Goal: Task Accomplishment & Management: Manage account settings

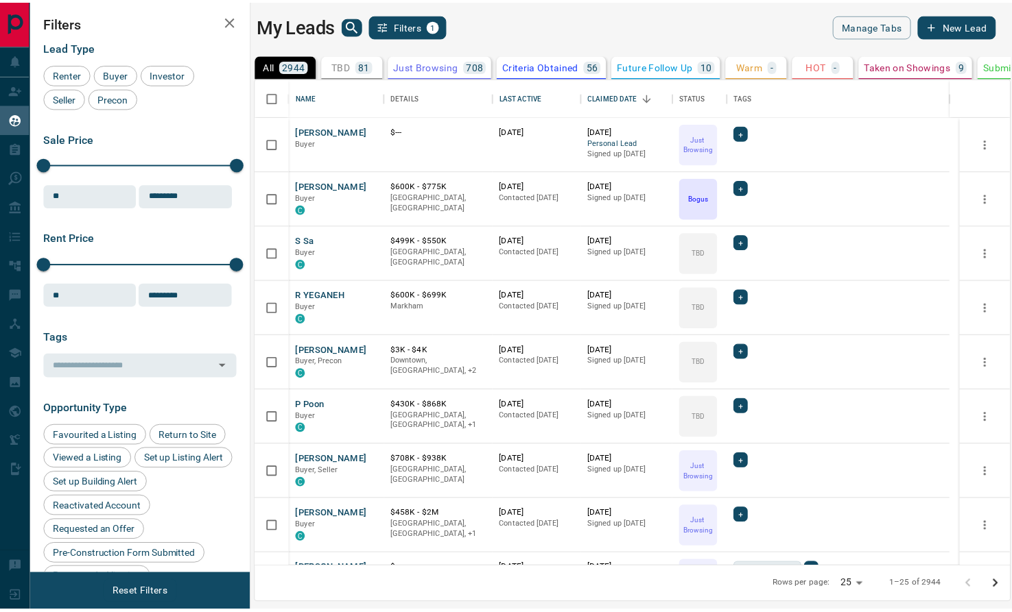
scroll to position [11, 11]
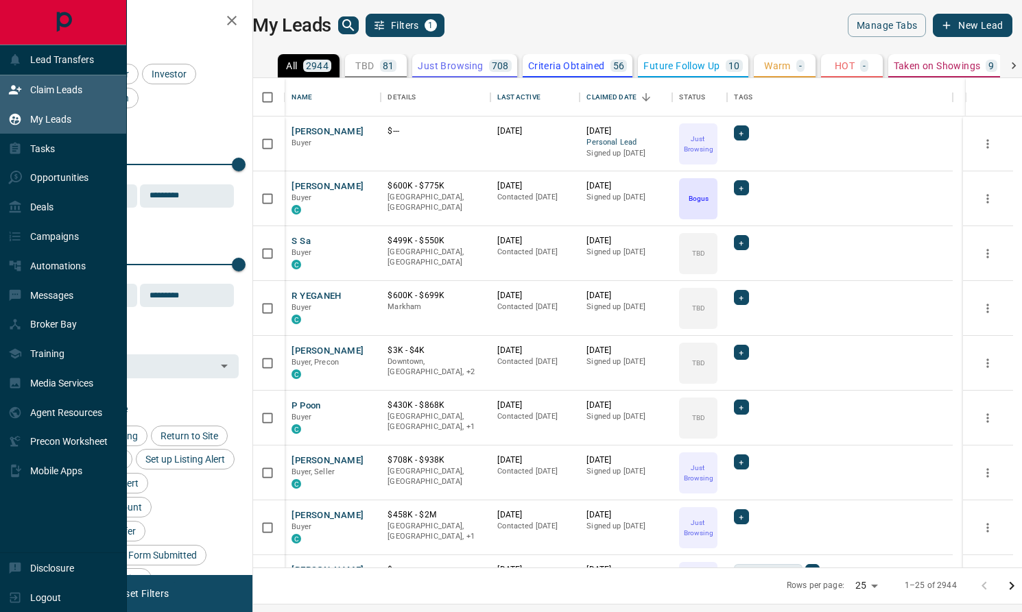
click at [13, 89] on icon at bounding box center [15, 89] width 12 height 9
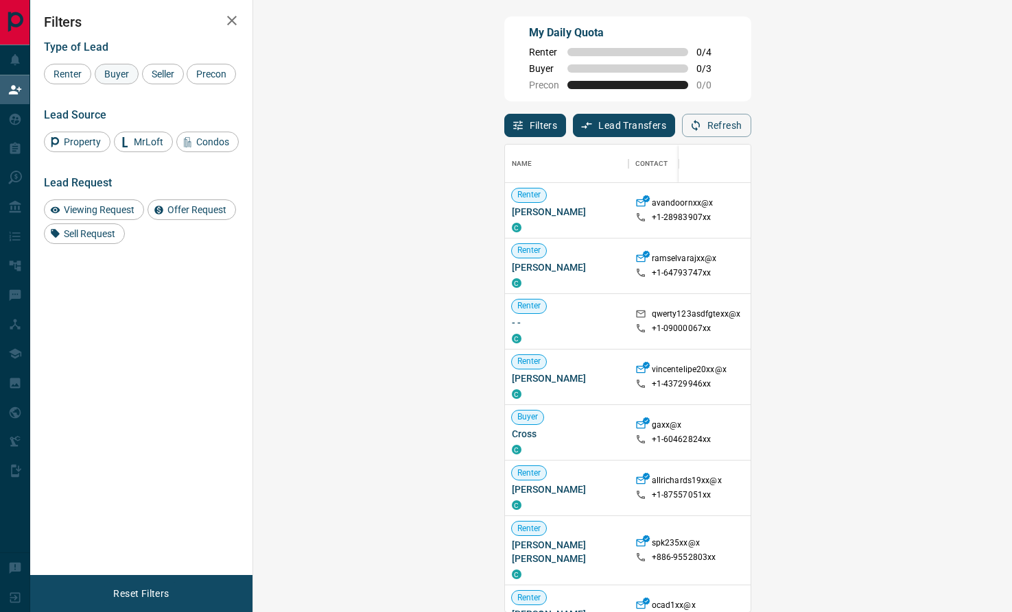
click at [117, 78] on span "Buyer" at bounding box center [116, 74] width 34 height 11
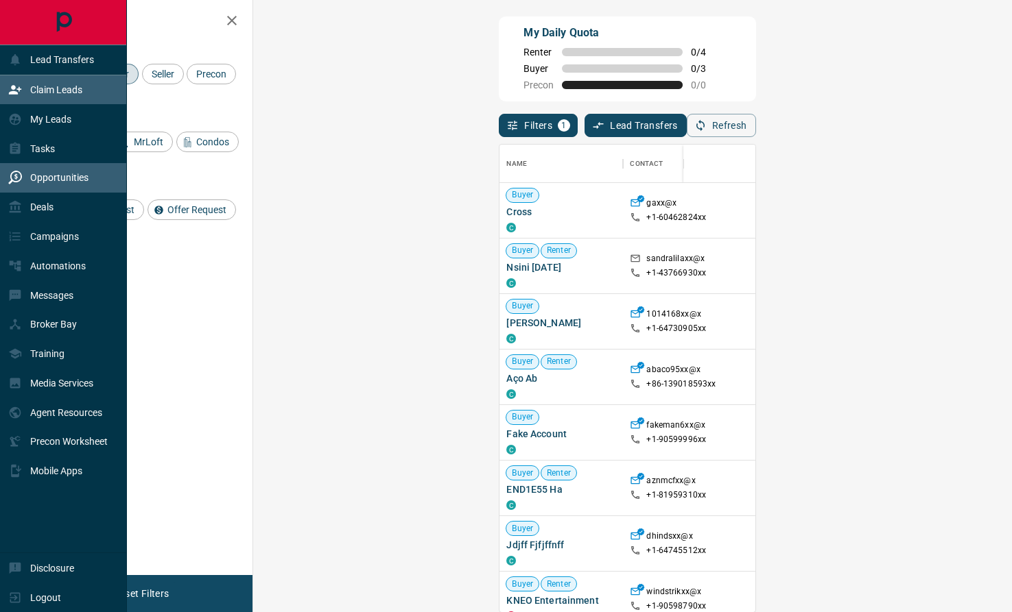
click at [80, 178] on p "Opportunities" at bounding box center [59, 177] width 58 height 11
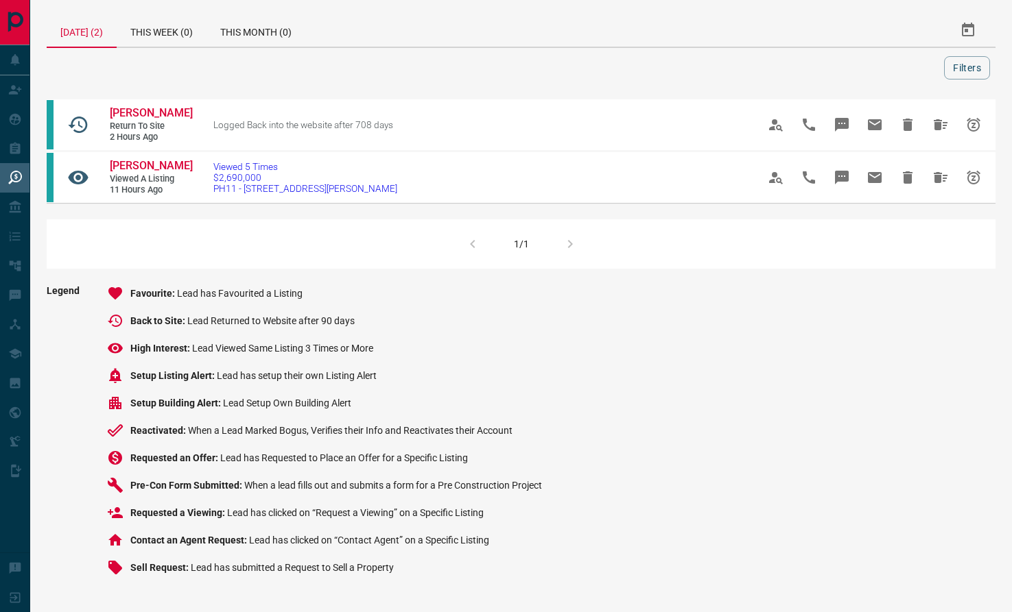
click at [942, 298] on div "[DATE] (2) This Week (0) This Month (0) Filters Kaeika Bromfield Return to Site…" at bounding box center [520, 300] width 981 height 601
click at [906, 340] on div "Legend Favourite Lead has Favourited a Listing Back to Site Lead Returned to We…" at bounding box center [521, 436] width 949 height 302
click at [170, 27] on div "This Week (0)" at bounding box center [162, 30] width 90 height 33
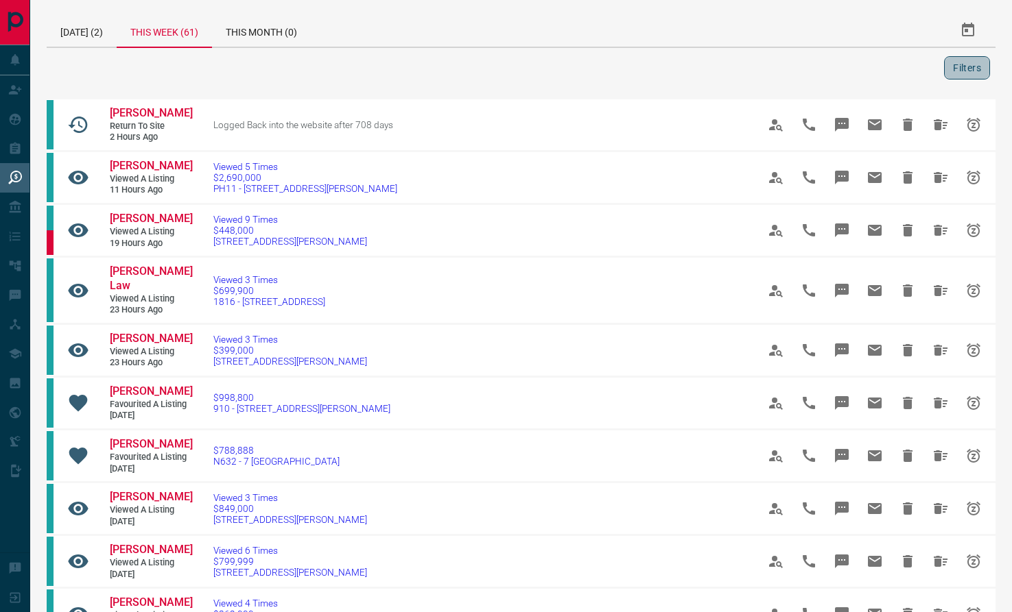
click at [972, 63] on button "Filters" at bounding box center [967, 67] width 46 height 23
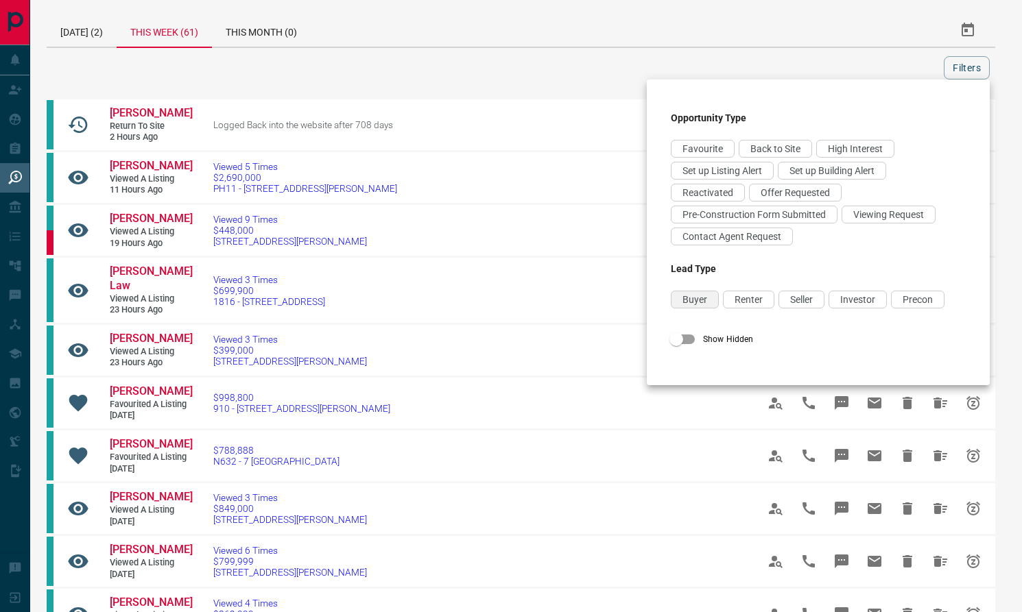
click at [692, 305] on span "Buyer" at bounding box center [694, 299] width 25 height 11
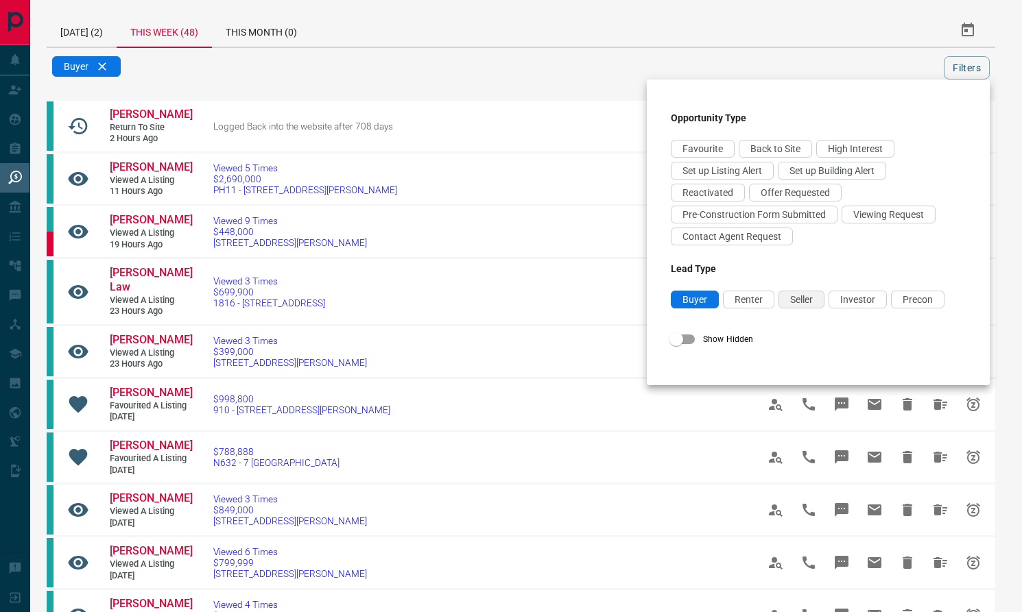
click at [806, 305] on span "Seller" at bounding box center [801, 299] width 23 height 11
click at [746, 61] on div at bounding box center [511, 306] width 1022 height 612
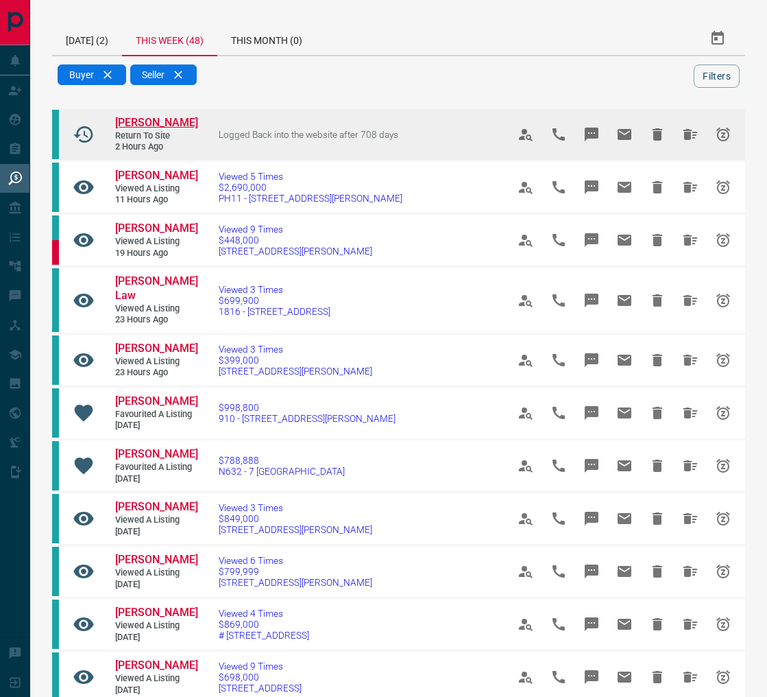
click at [141, 129] on span "[PERSON_NAME]" at bounding box center [156, 122] width 83 height 13
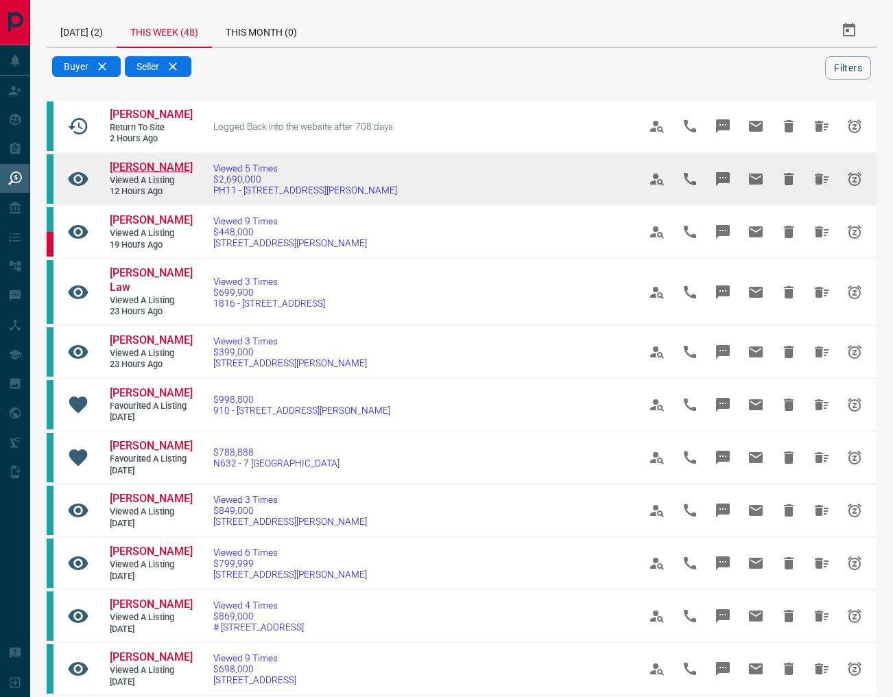
click at [163, 174] on span "[PERSON_NAME]" at bounding box center [151, 166] width 83 height 13
click at [787, 185] on icon "Hide" at bounding box center [789, 179] width 10 height 12
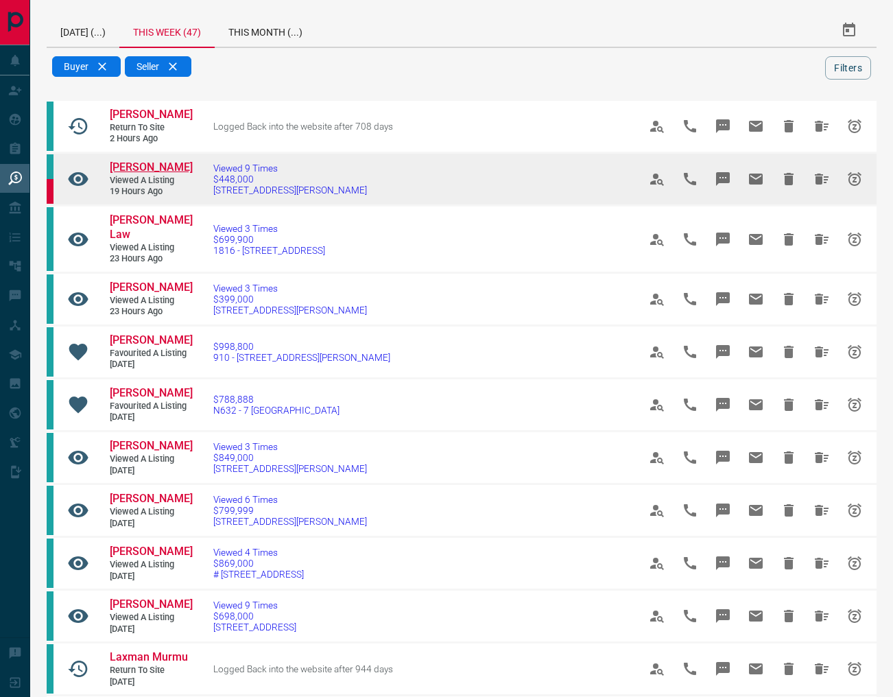
click at [151, 174] on span "[PERSON_NAME]" at bounding box center [151, 166] width 83 height 13
click at [819, 184] on icon "Hide All from Shirley Ngo" at bounding box center [822, 179] width 14 height 11
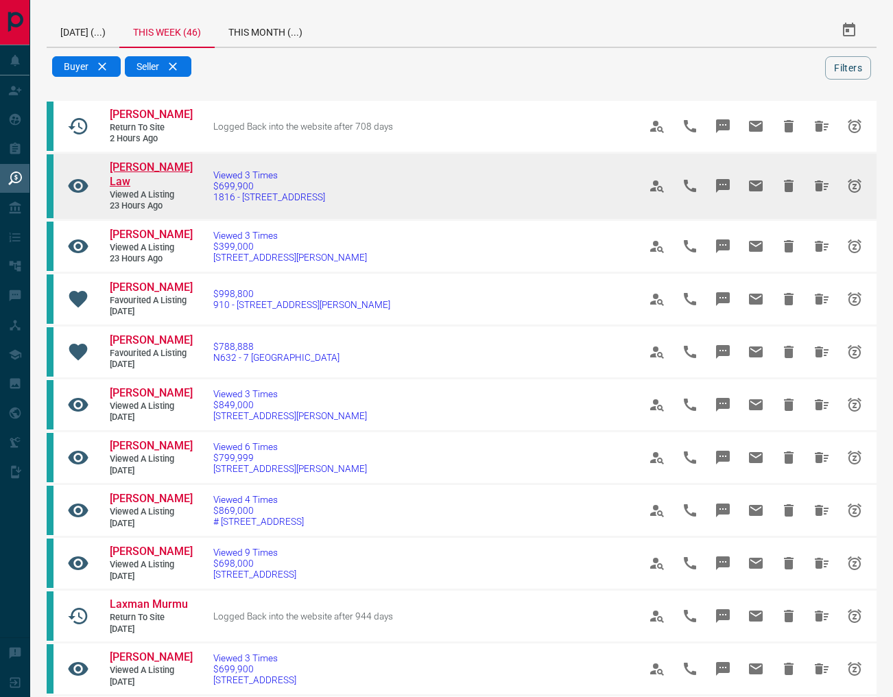
click at [139, 180] on span "[PERSON_NAME] Law" at bounding box center [151, 173] width 83 height 27
click at [815, 191] on icon "Hide All from Francine Law" at bounding box center [821, 186] width 16 height 16
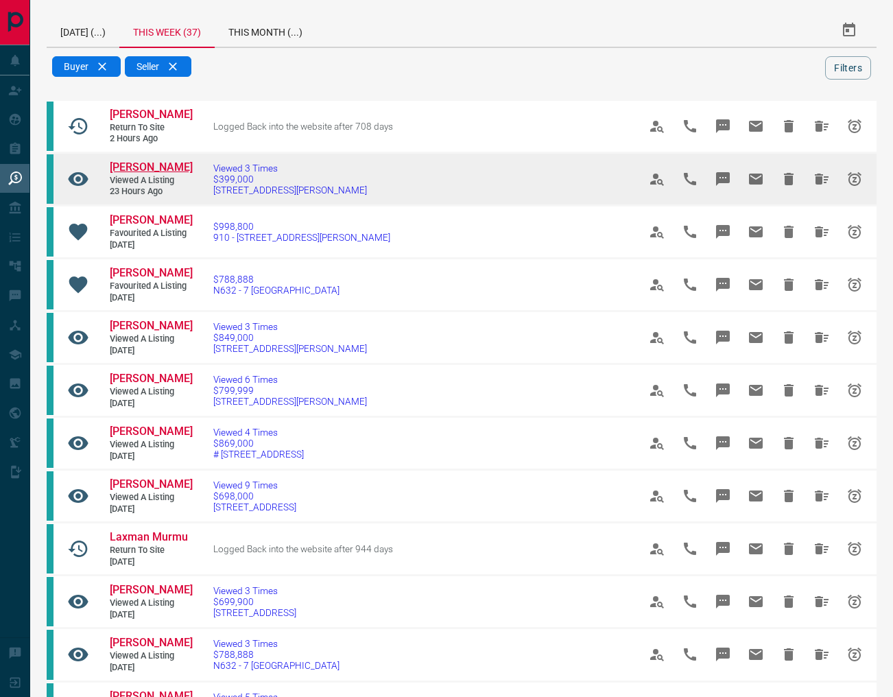
click at [144, 174] on span "[PERSON_NAME]" at bounding box center [151, 166] width 83 height 13
click at [856, 186] on icon "Snooze" at bounding box center [855, 179] width 14 height 14
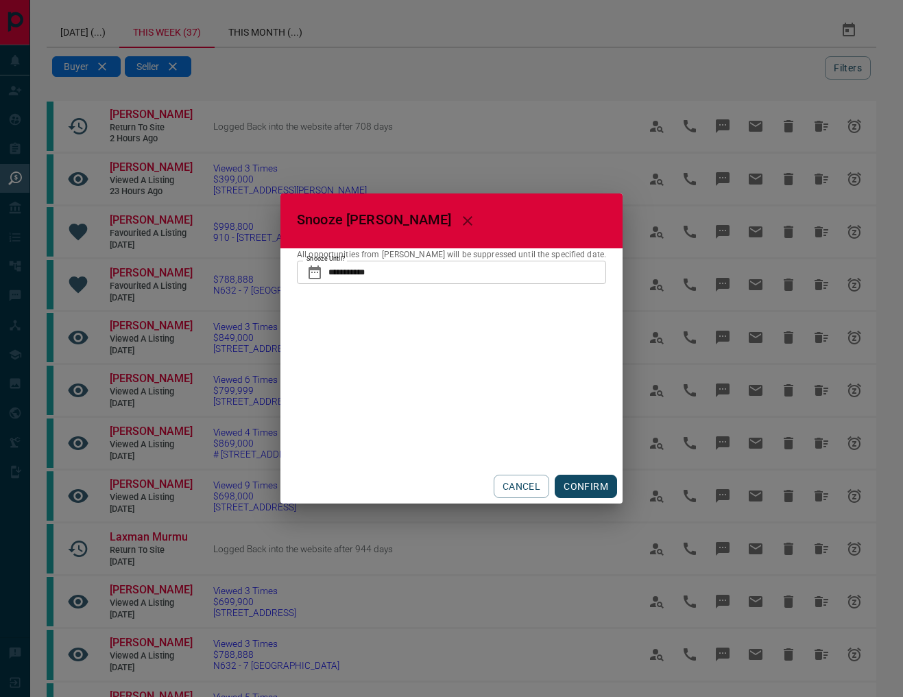
click at [575, 483] on button "CONFIRM" at bounding box center [586, 486] width 62 height 23
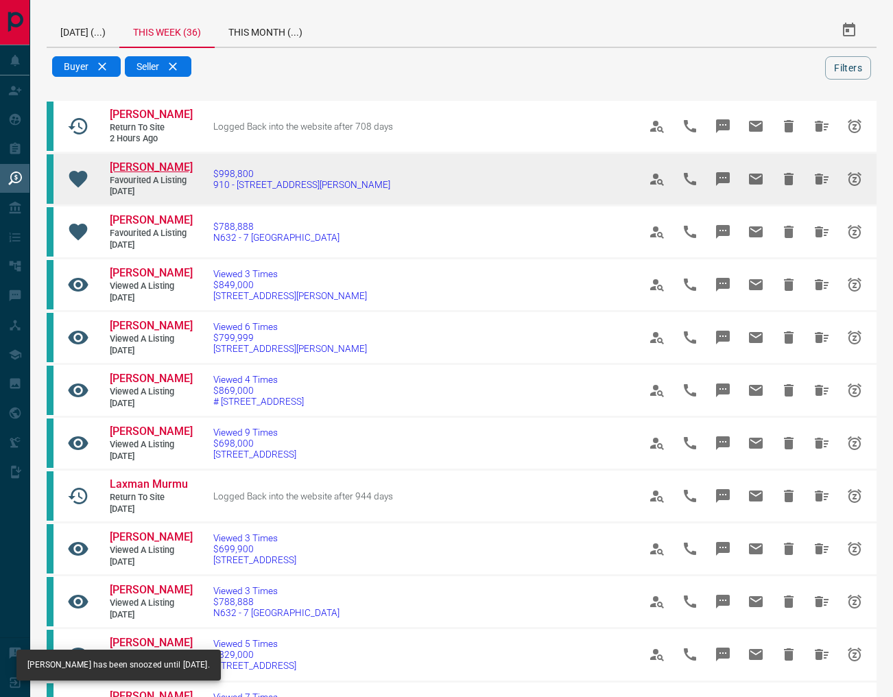
click at [150, 174] on span "[PERSON_NAME]" at bounding box center [151, 166] width 83 height 13
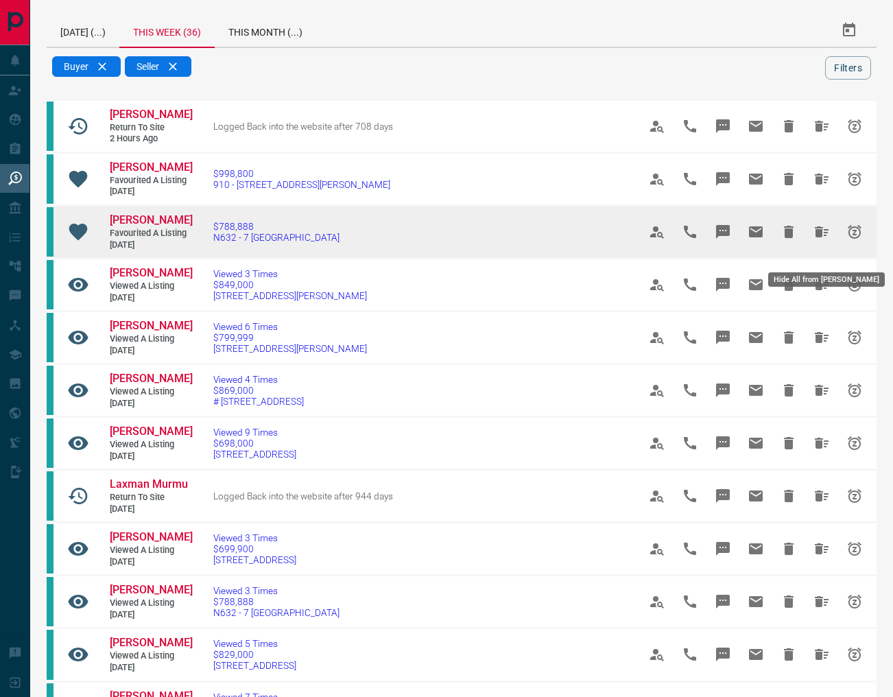
click at [825, 240] on icon "Hide All from Maryam Torabi" at bounding box center [821, 232] width 16 height 16
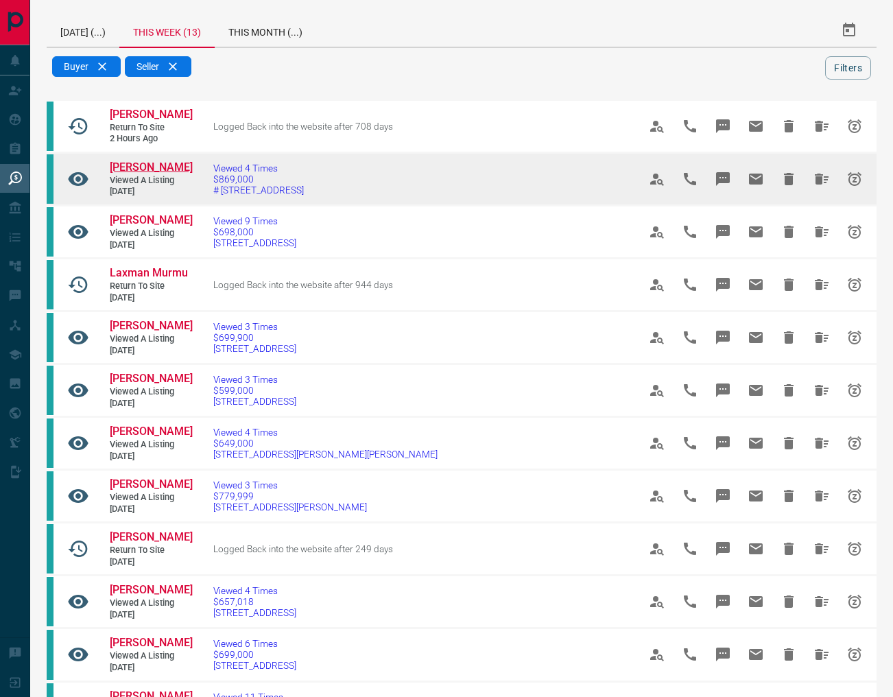
click at [141, 174] on span "[PERSON_NAME]" at bounding box center [151, 166] width 83 height 13
click at [825, 187] on icon "Hide All from Irina Dor" at bounding box center [821, 179] width 16 height 16
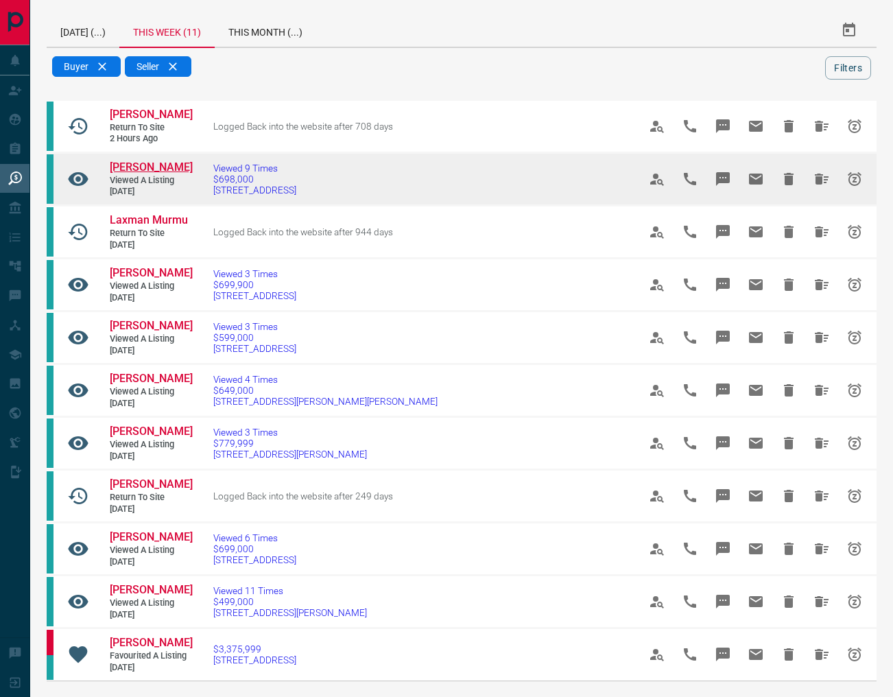
click at [149, 174] on span "[PERSON_NAME]" at bounding box center [151, 166] width 83 height 13
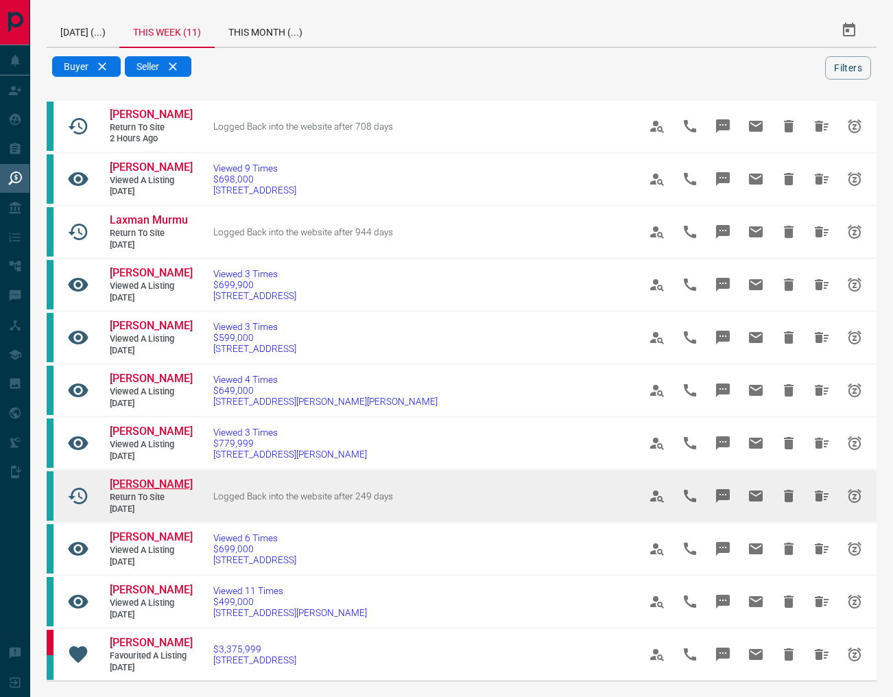
click at [165, 490] on span "[PERSON_NAME]" at bounding box center [151, 483] width 83 height 13
click at [821, 501] on icon "Hide All from Merav Richter" at bounding box center [822, 495] width 14 height 11
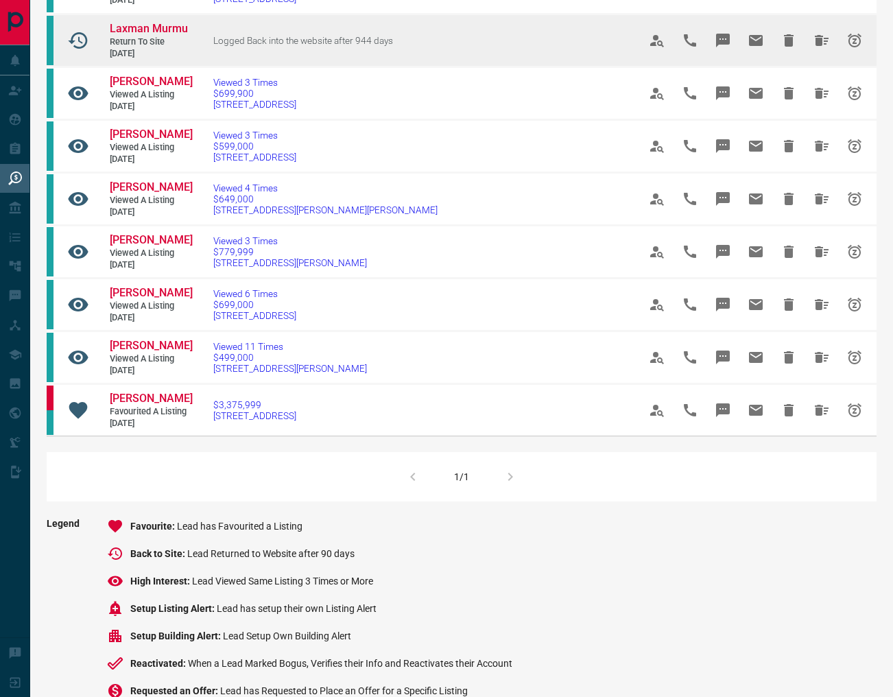
scroll to position [206, 0]
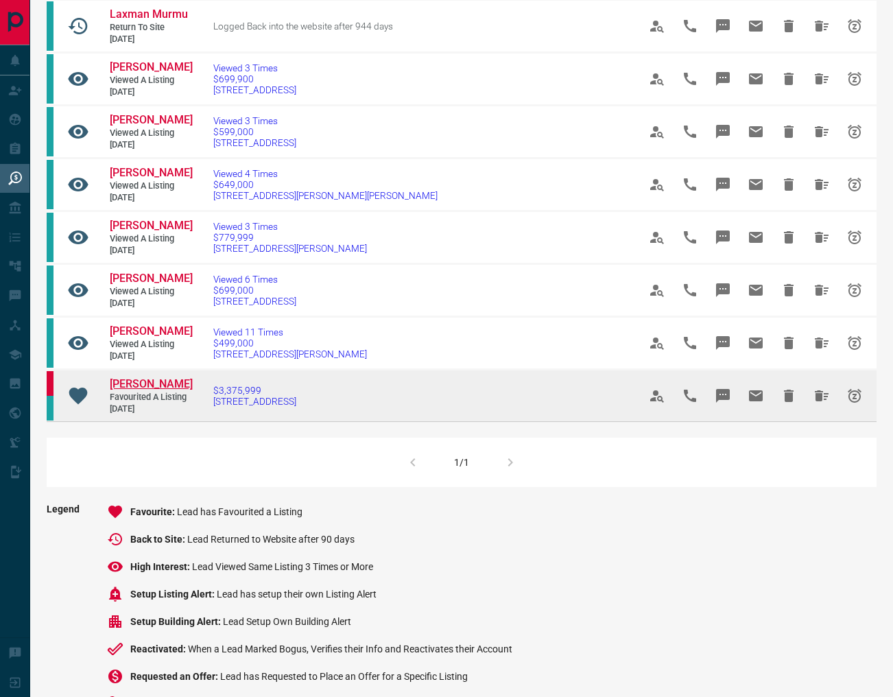
click at [146, 390] on span "[PERSON_NAME]" at bounding box center [151, 383] width 83 height 13
click at [817, 401] on icon "Hide All from Hemil Acharya" at bounding box center [822, 395] width 14 height 11
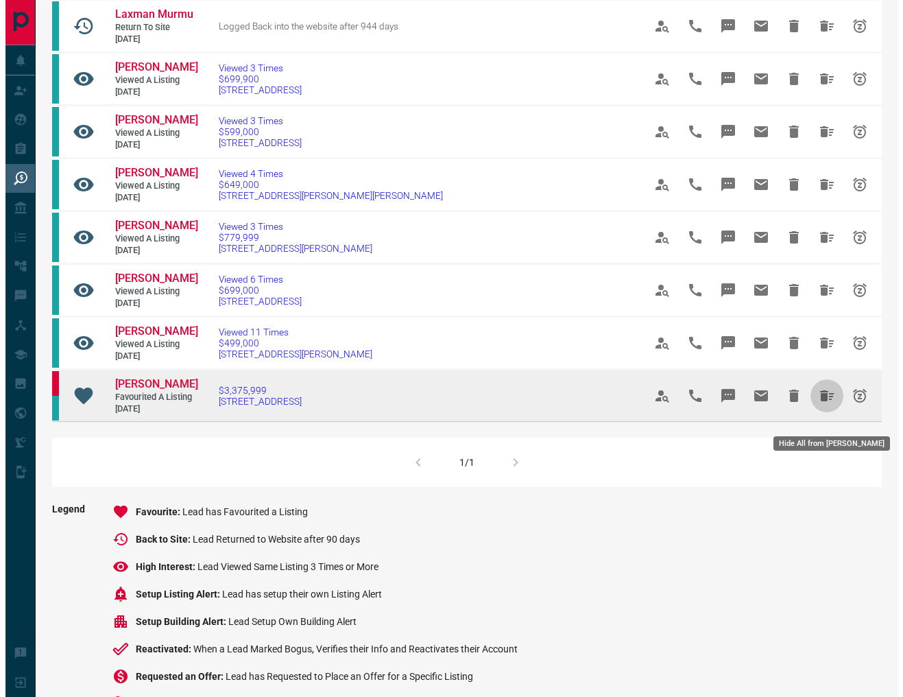
scroll to position [0, 0]
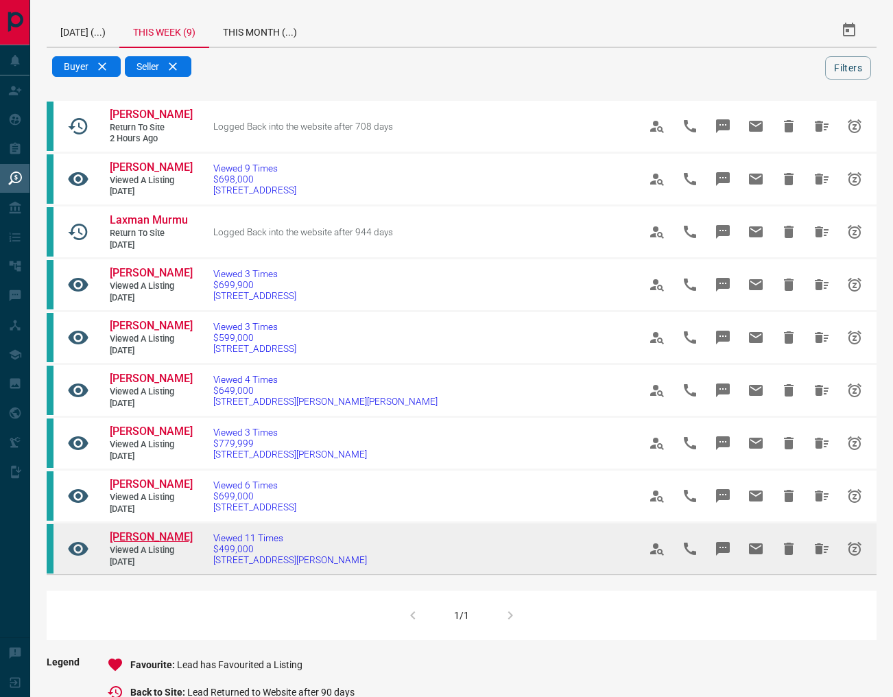
click at [128, 543] on span "[PERSON_NAME]" at bounding box center [151, 536] width 83 height 13
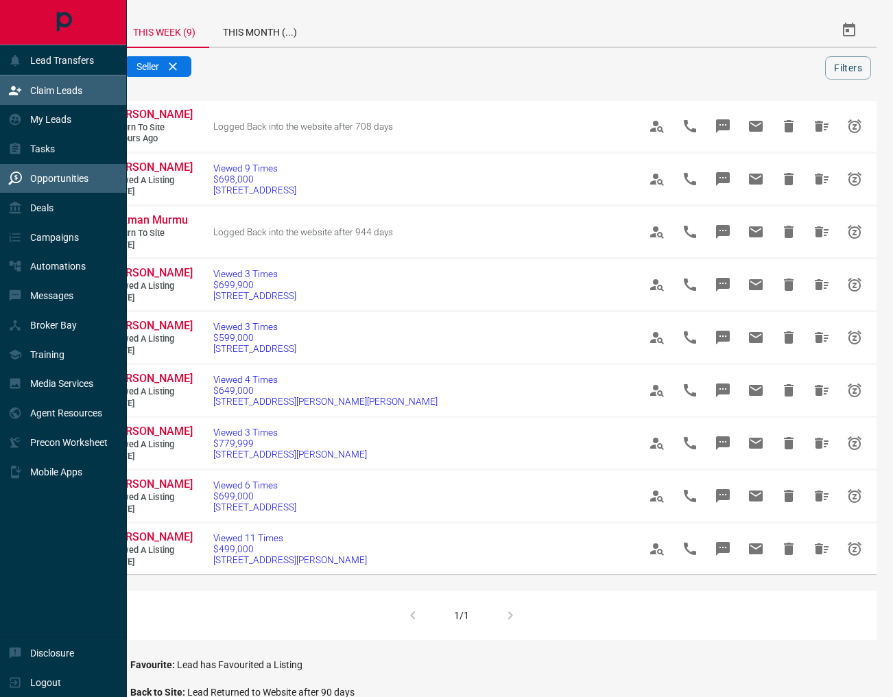
click at [27, 93] on div "Claim Leads" at bounding box center [45, 90] width 74 height 23
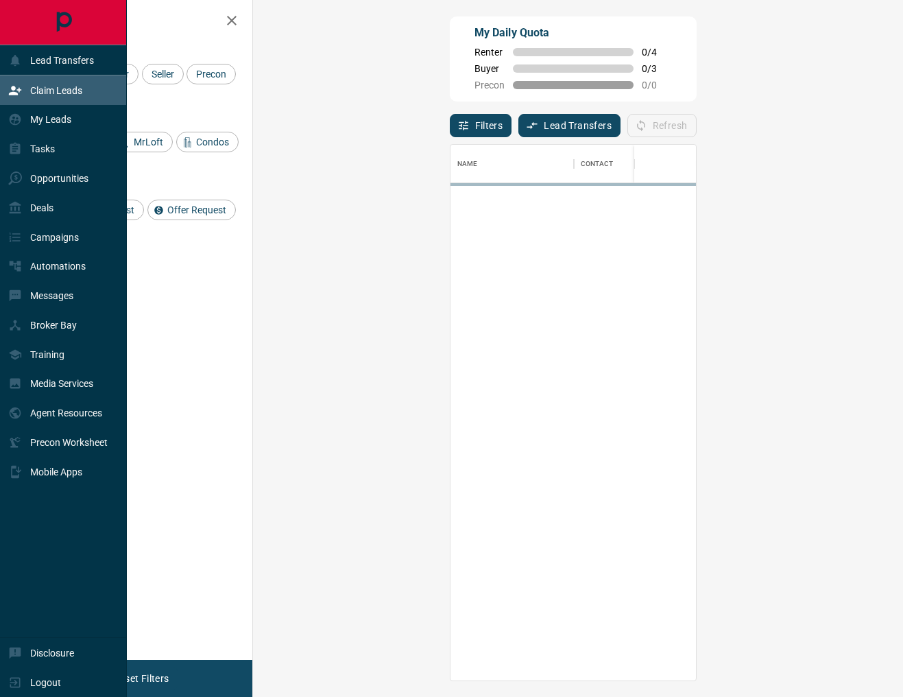
scroll to position [525, 610]
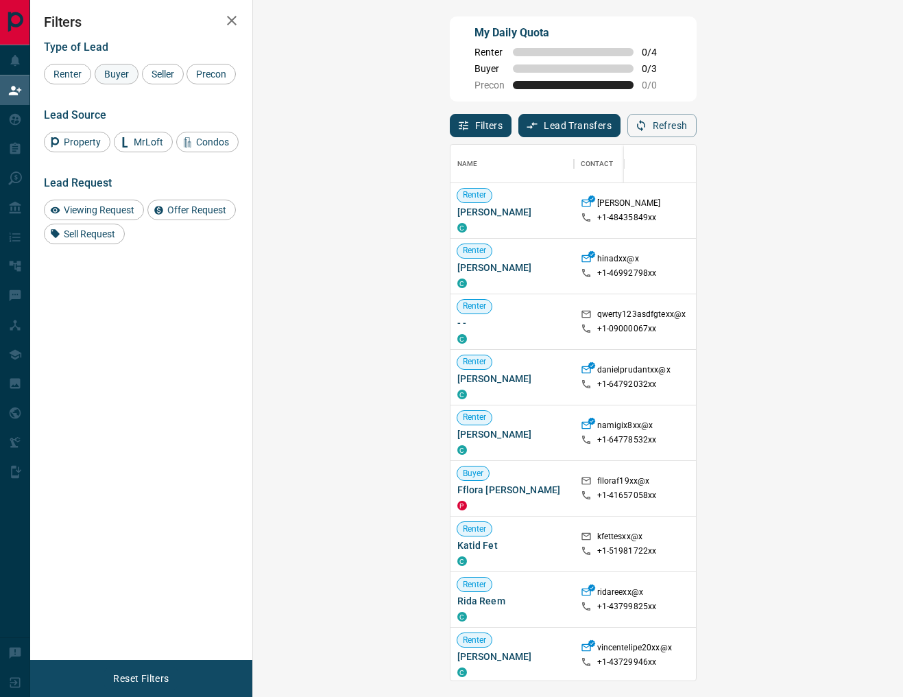
click at [121, 77] on span "Buyer" at bounding box center [116, 74] width 34 height 11
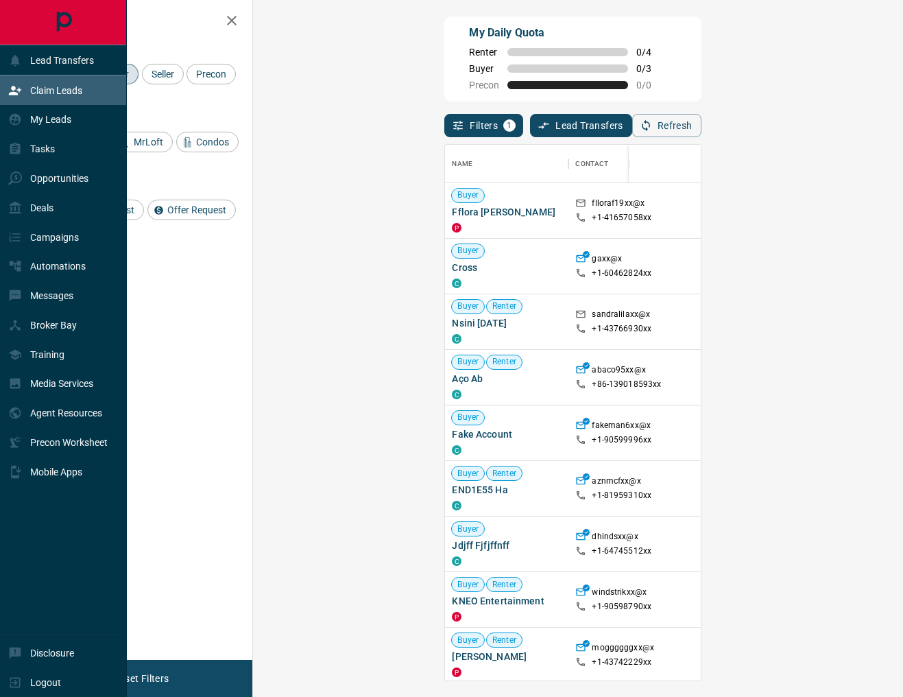
click at [32, 90] on p "Claim Leads" at bounding box center [56, 90] width 52 height 11
click at [34, 65] on p "Lead Transfers" at bounding box center [62, 60] width 64 height 11
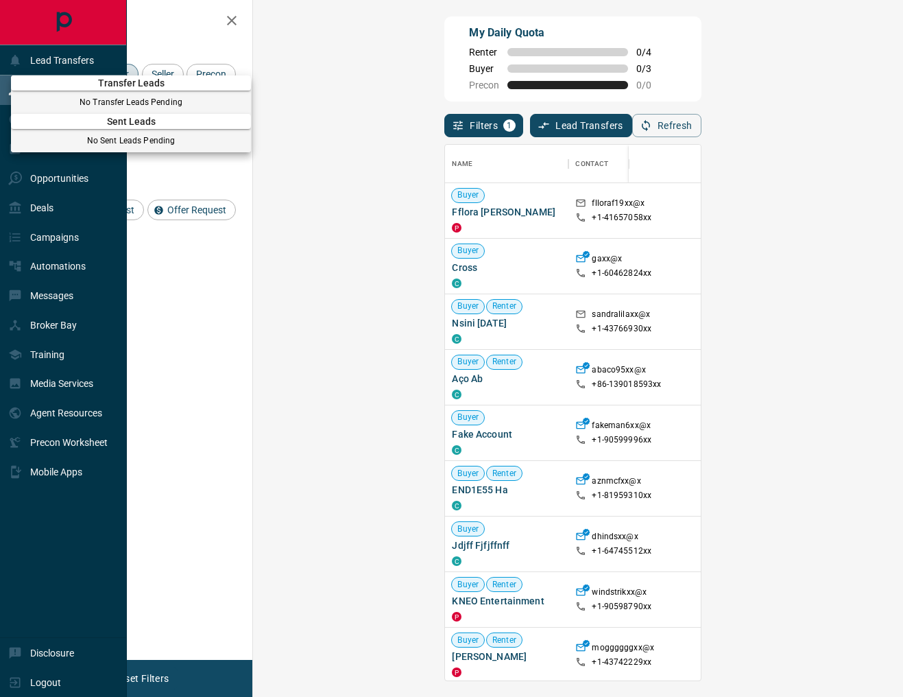
click at [58, 187] on div at bounding box center [451, 348] width 903 height 697
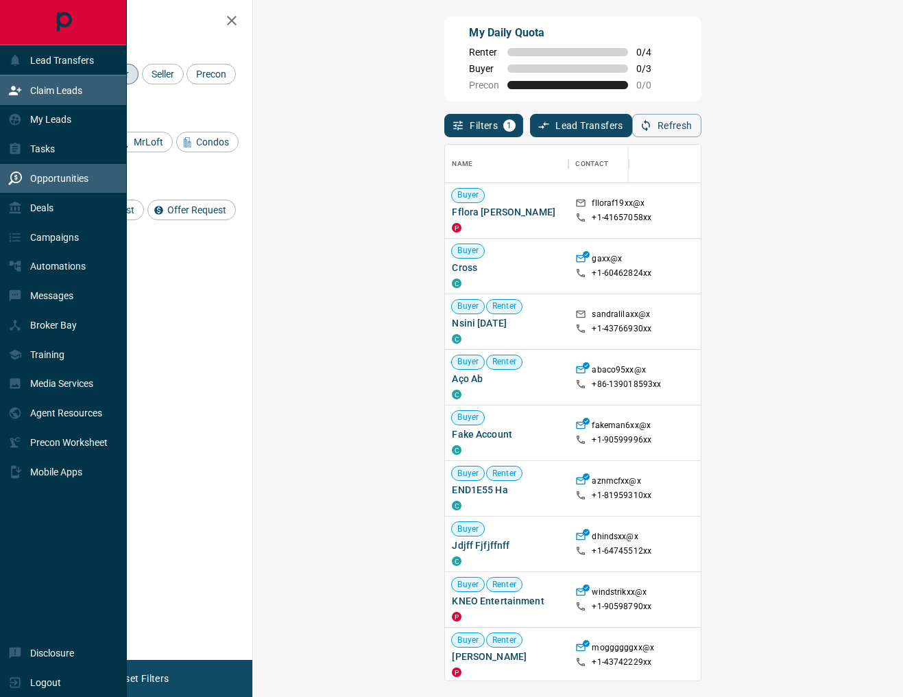
click at [56, 179] on p "Opportunities" at bounding box center [59, 178] width 58 height 11
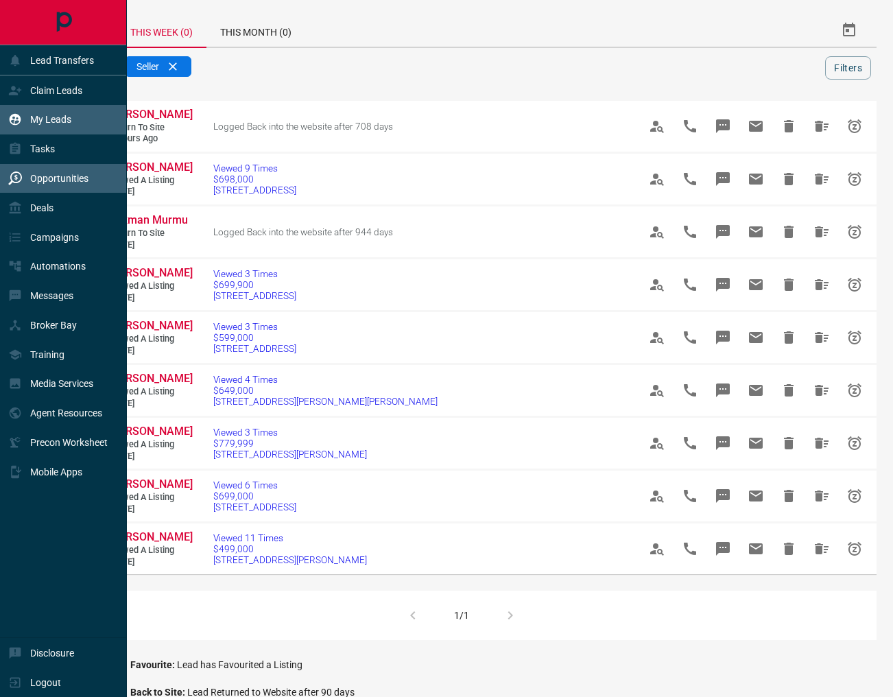
click at [49, 125] on p "My Leads" at bounding box center [50, 119] width 41 height 11
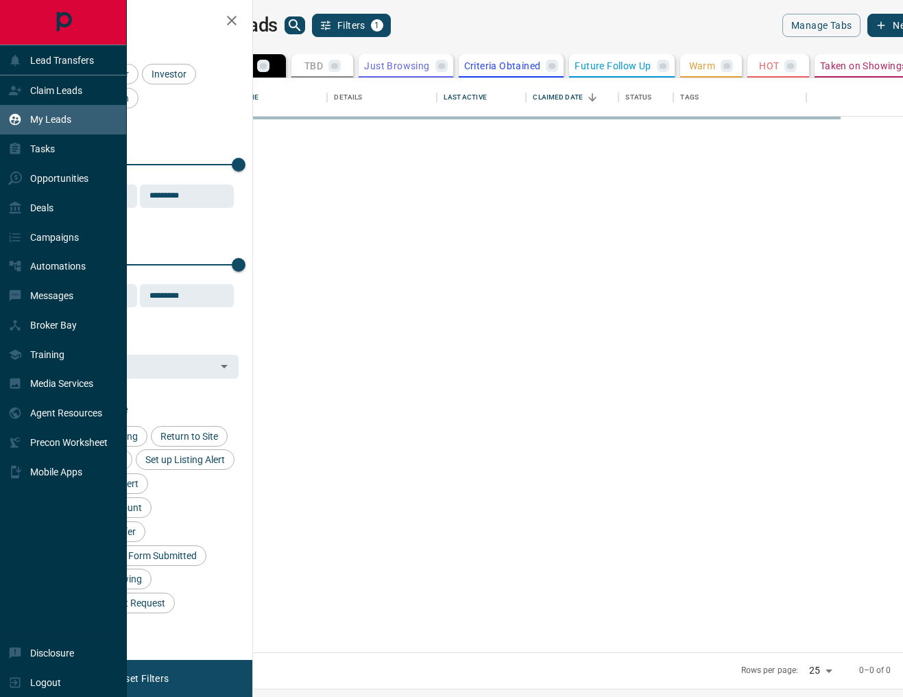
scroll to position [564, 634]
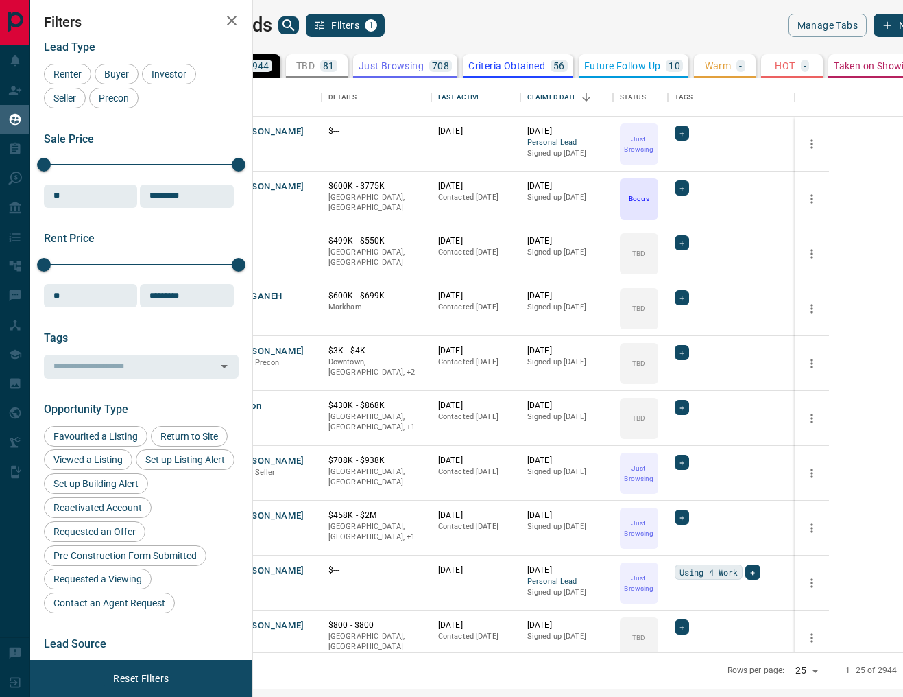
click at [315, 68] on p "TBD" at bounding box center [305, 66] width 19 height 10
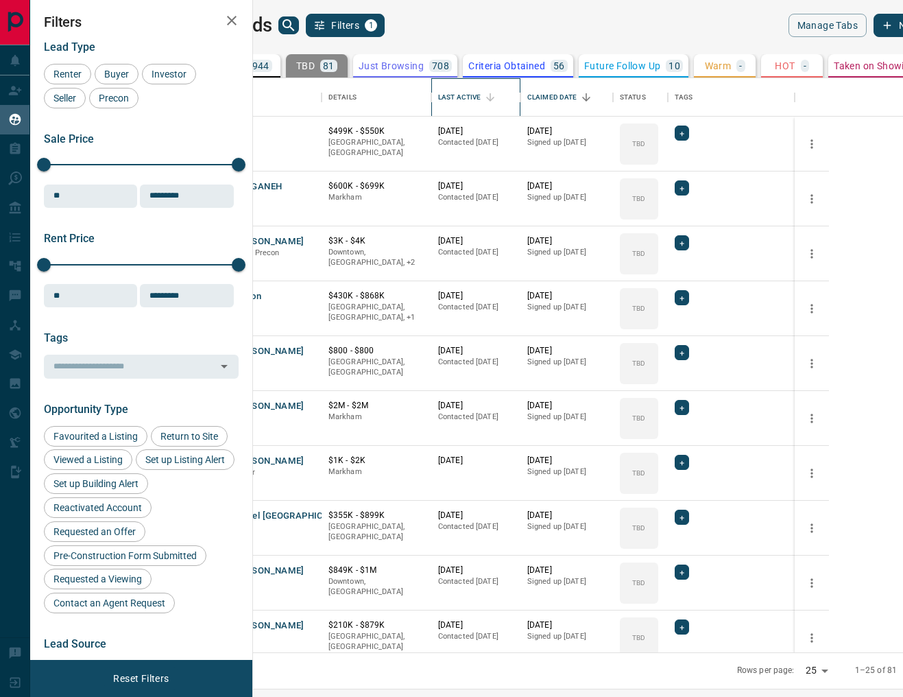
click at [481, 98] on div "Last Active" at bounding box center [459, 97] width 43 height 38
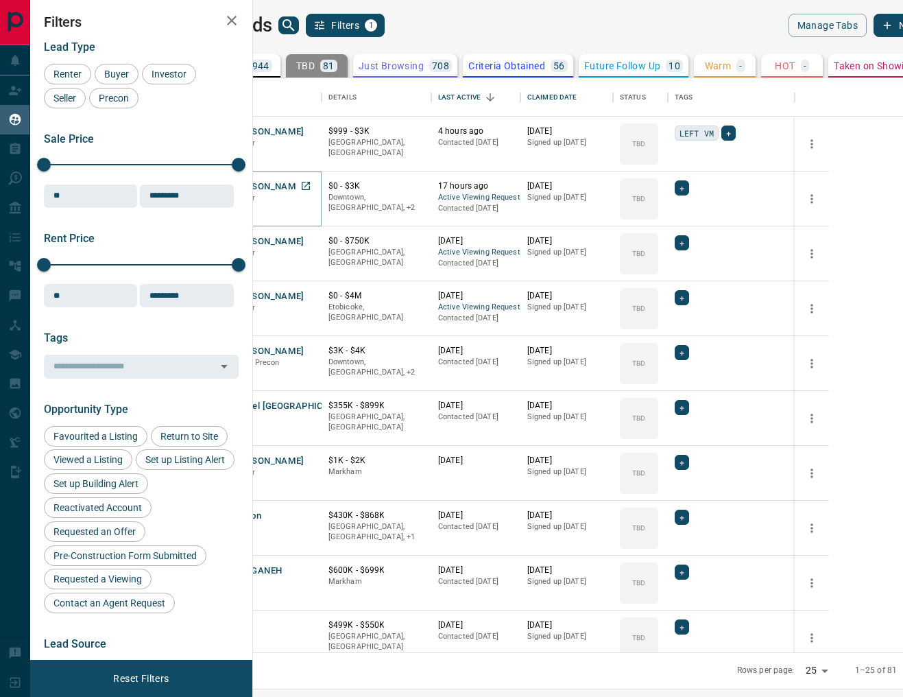
click at [305, 186] on button "[PERSON_NAME]" at bounding box center [268, 186] width 72 height 13
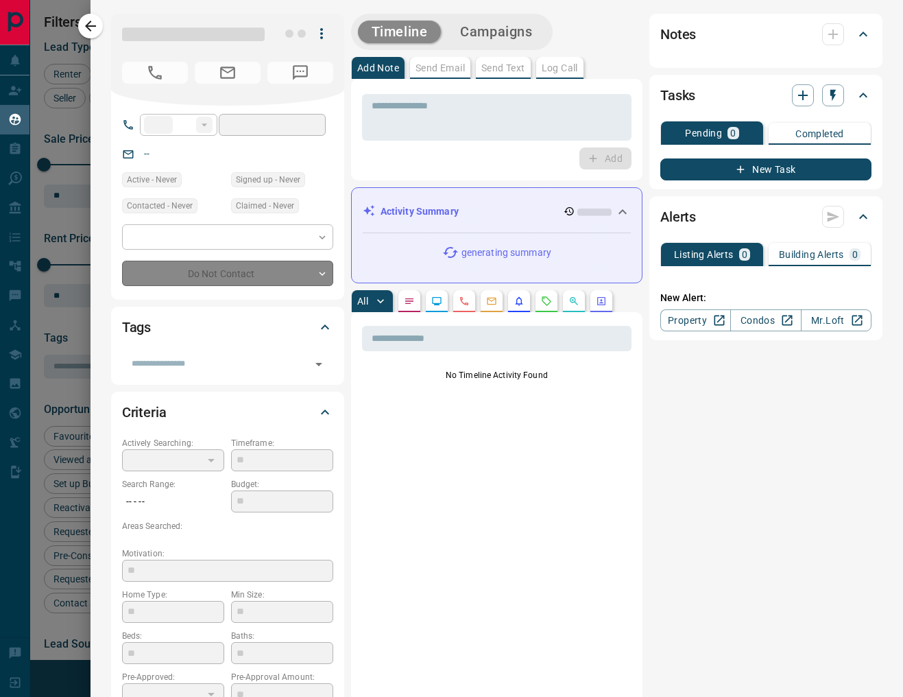
type input "**"
type input "**********"
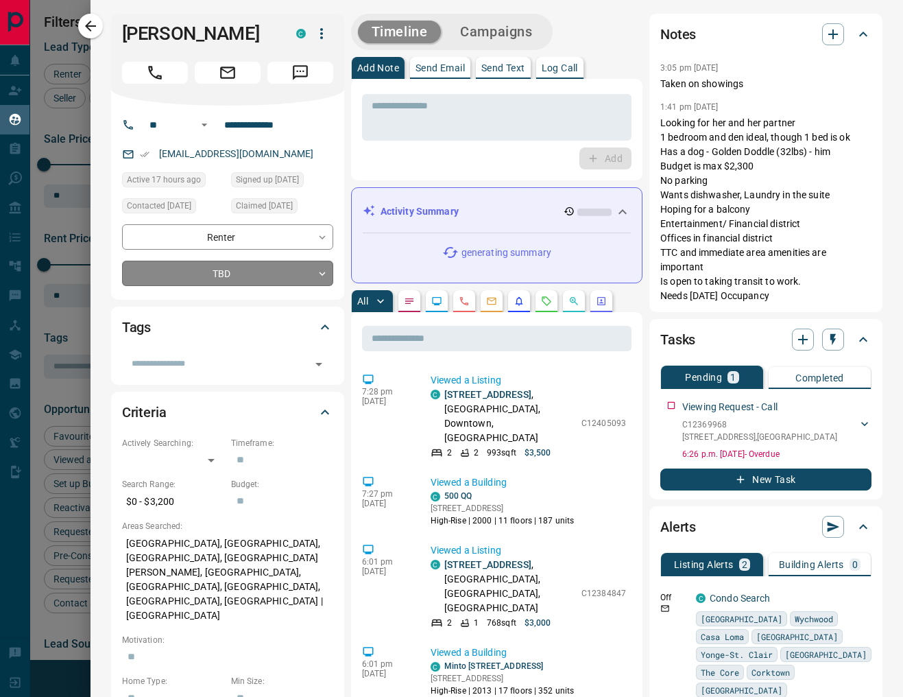
click at [296, 289] on body "Lead Transfers Claim Leads My Leads Tasks Opportunities Deals Campaigns Automat…" at bounding box center [451, 340] width 903 height 680
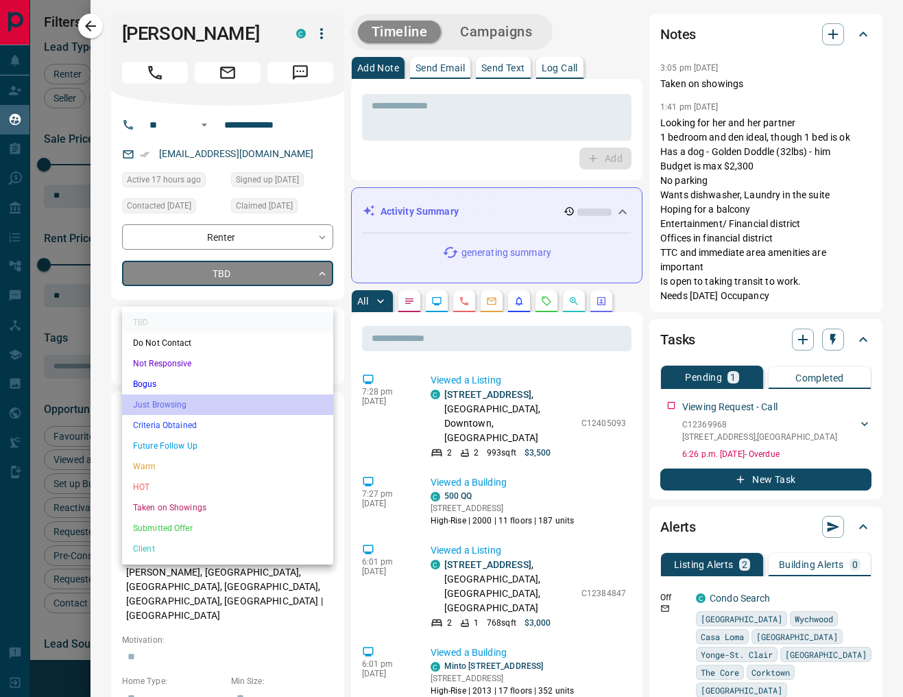
click at [185, 401] on li "Just Browsing" at bounding box center [227, 404] width 211 height 21
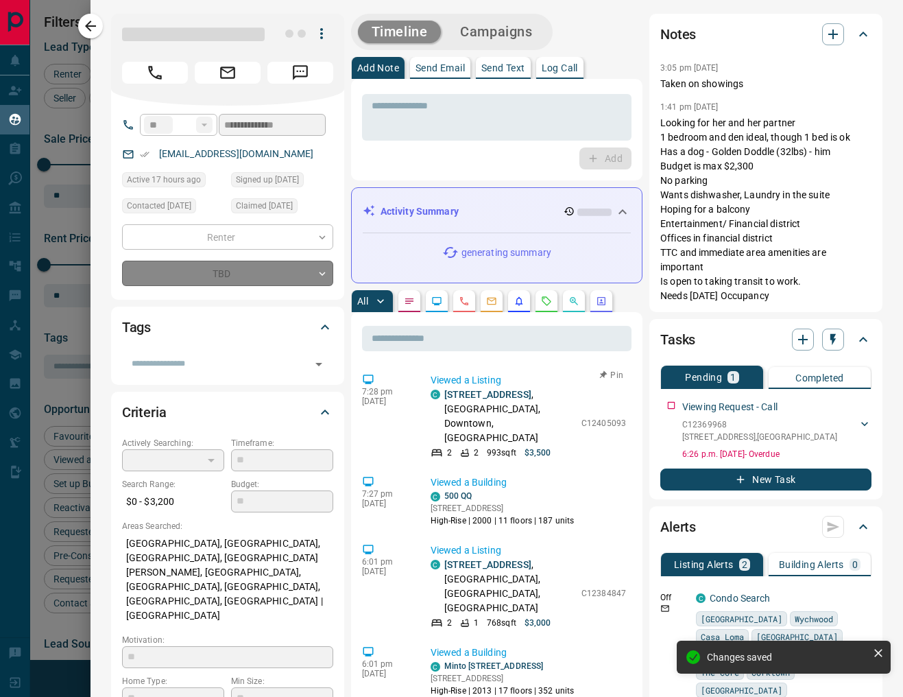
type input "*"
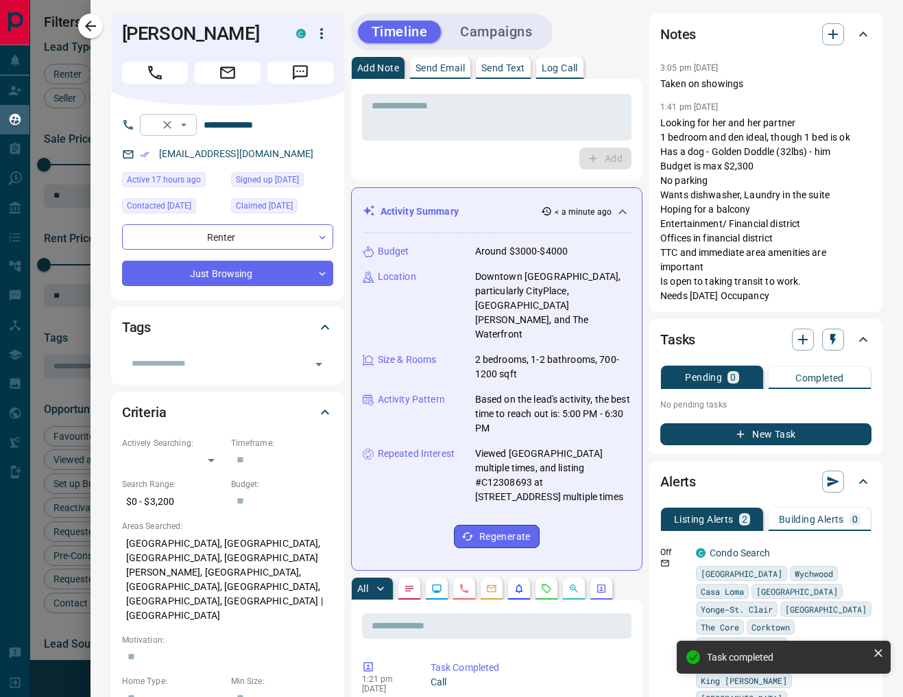
drag, startPoint x: 252, startPoint y: 176, endPoint x: 191, endPoint y: 154, distance: 64.9
click at [191, 134] on div at bounding box center [174, 124] width 33 height 19
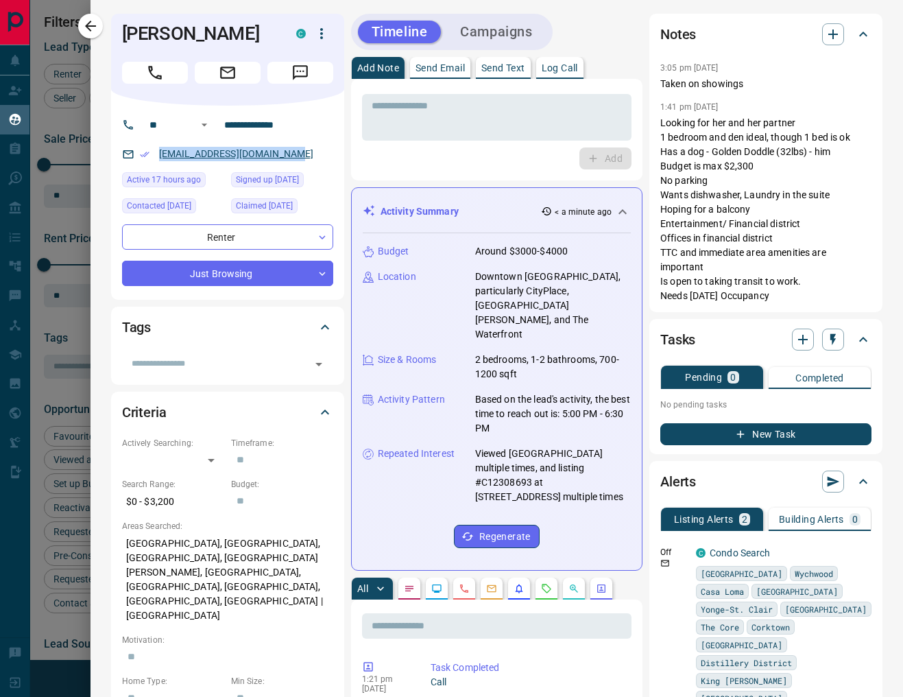
drag, startPoint x: 301, startPoint y: 174, endPoint x: 159, endPoint y: 179, distance: 142.1
click at [159, 165] on div "[EMAIL_ADDRESS][DOMAIN_NAME]" at bounding box center [227, 154] width 211 height 23
click at [93, 29] on icon "button" at bounding box center [90, 26] width 16 height 16
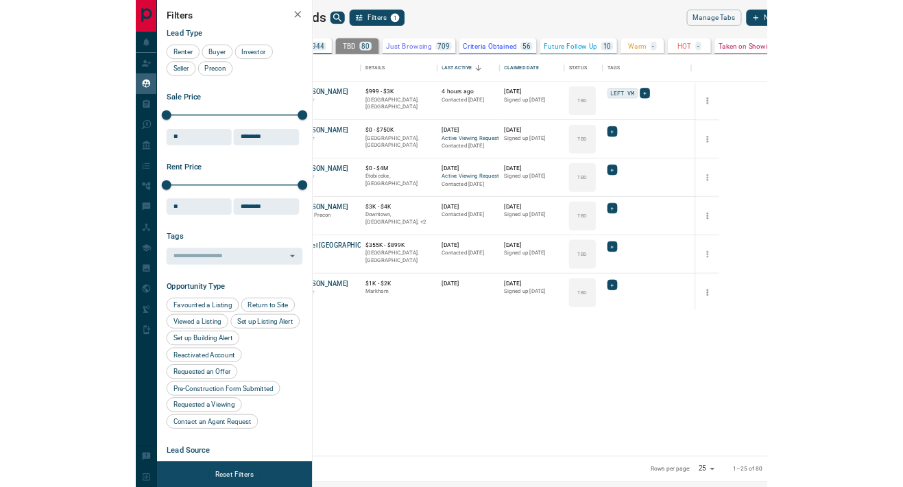
scroll to position [354, 634]
